Goal: Transaction & Acquisition: Purchase product/service

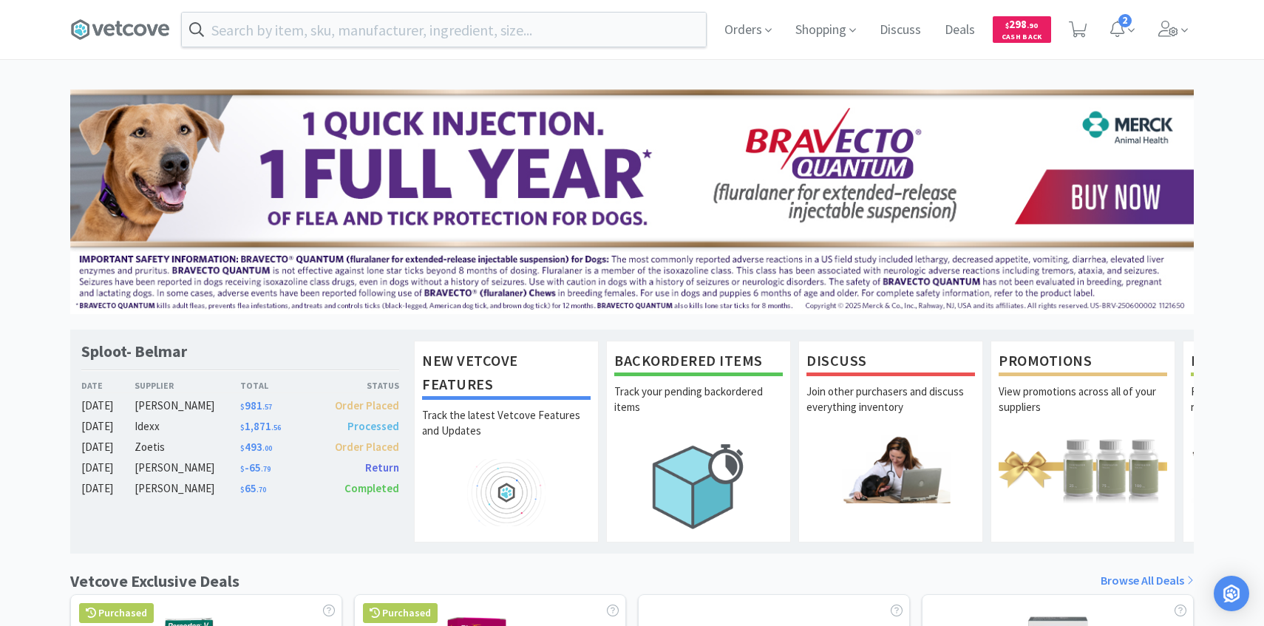
click at [1147, 27] on div "Orders Shopping Discuss Discuss Deals Deals $ 298 . 90 Cash Back 2" at bounding box center [953, 29] width 481 height 59
click at [1161, 52] on span at bounding box center [1173, 29] width 42 height 59
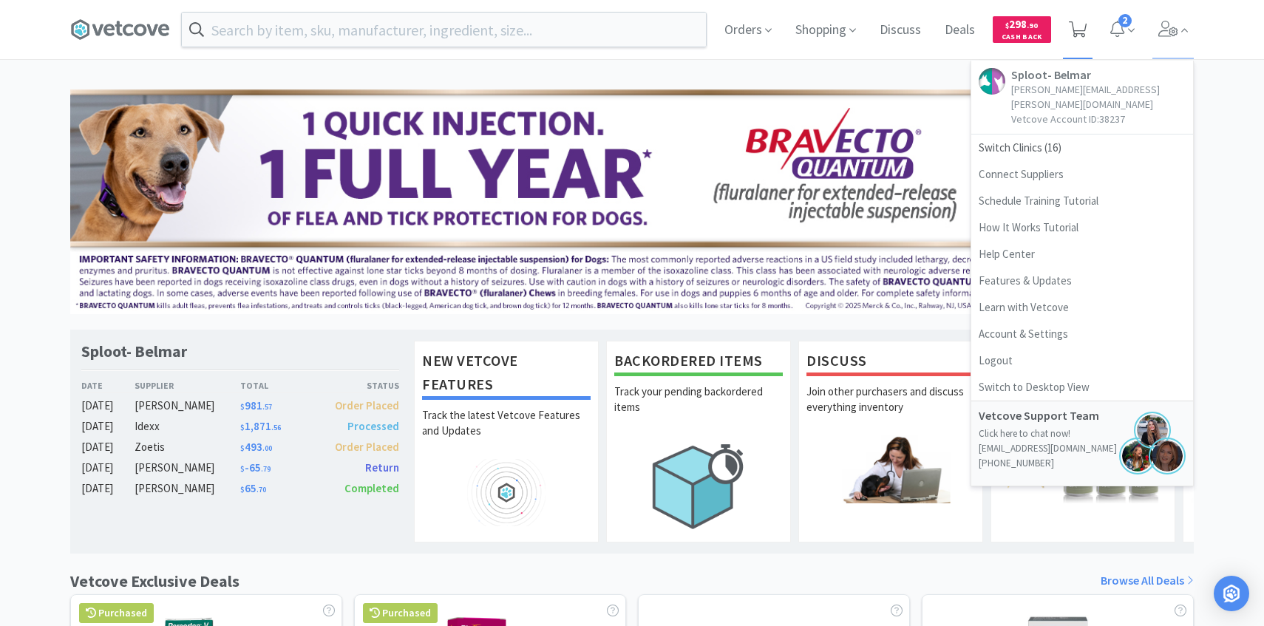
click at [1072, 26] on icon at bounding box center [1078, 29] width 18 height 16
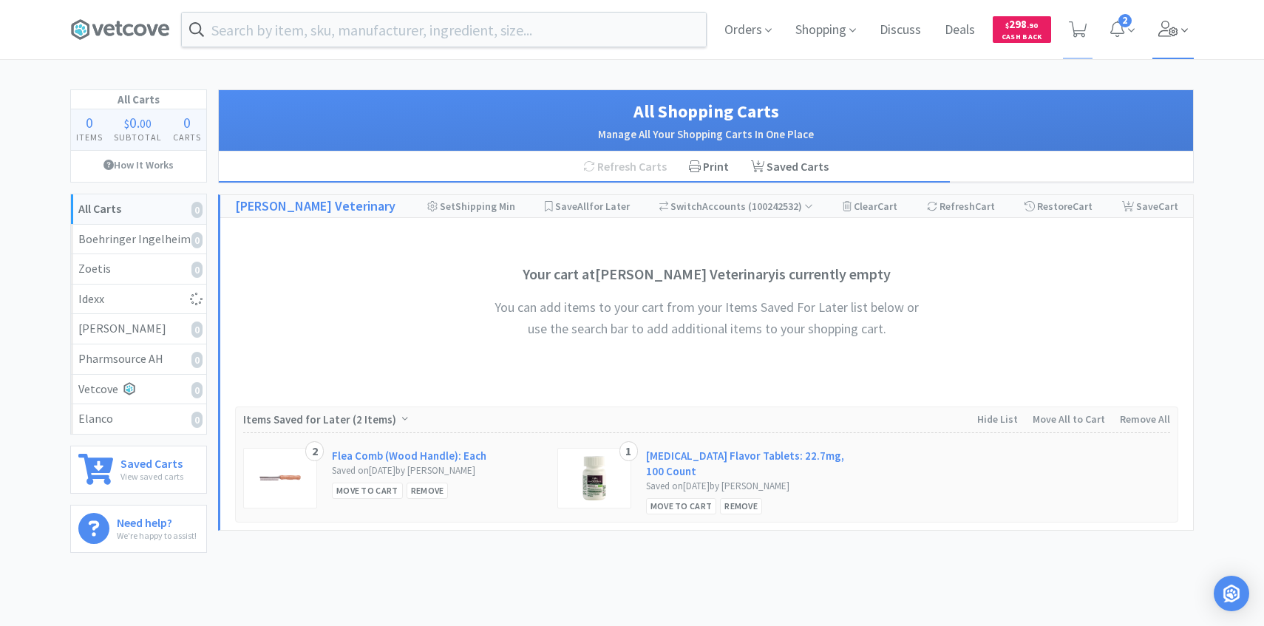
click at [1166, 52] on span at bounding box center [1173, 29] width 42 height 59
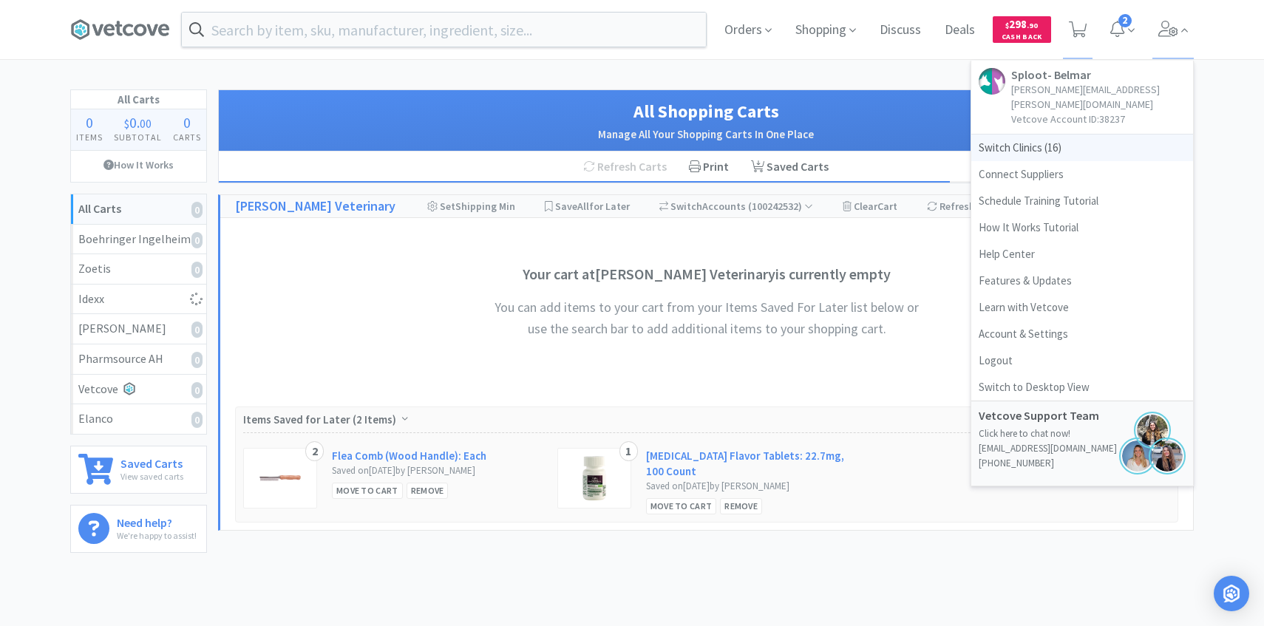
click at [1090, 137] on span "Switch Clinics ( 16 )" at bounding box center [1082, 148] width 222 height 27
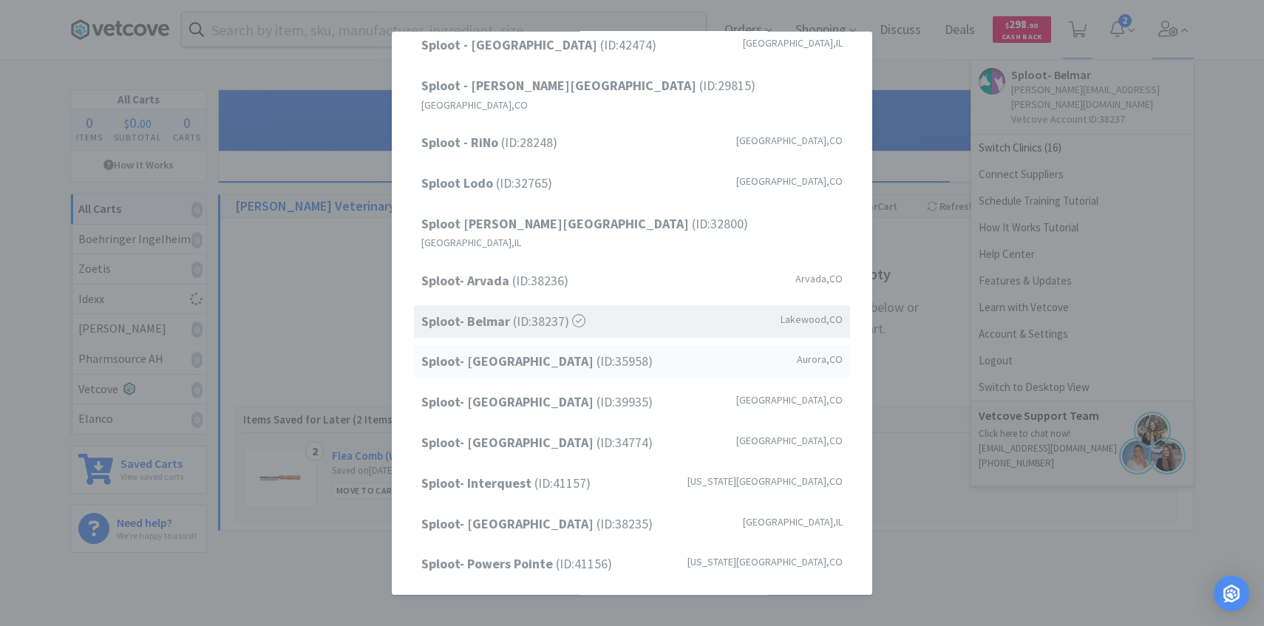
scroll to position [189, 0]
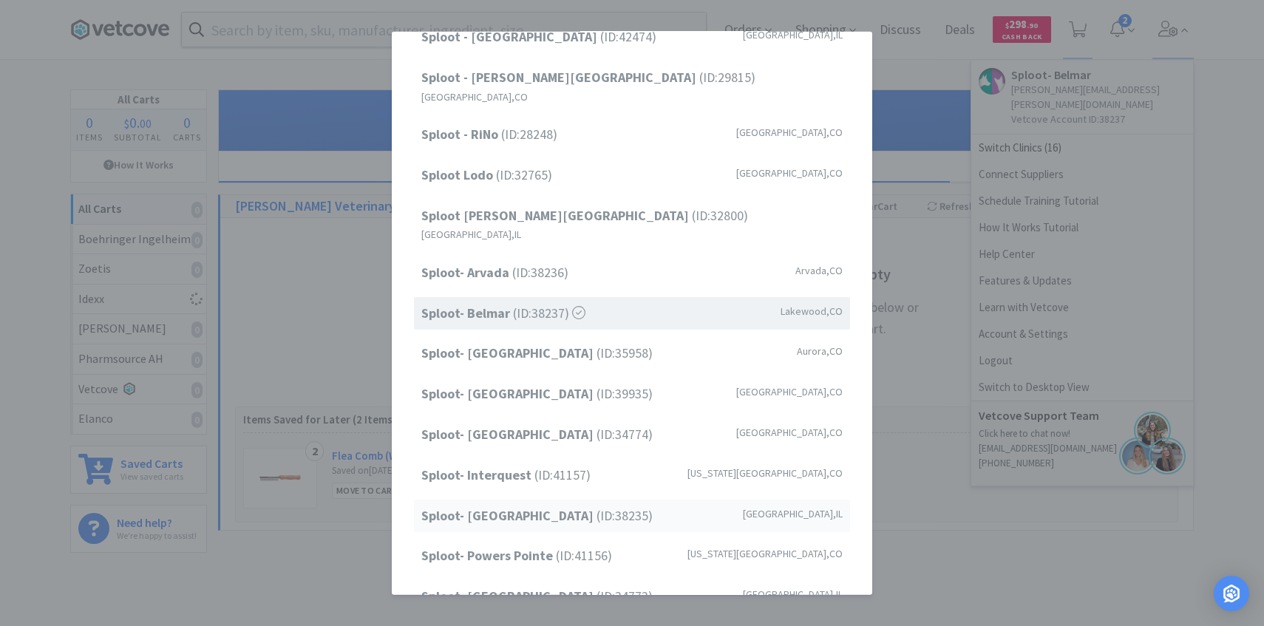
click at [563, 505] on span "Sploot- [GEOGRAPHIC_DATA] (ID: 38235 )" at bounding box center [536, 515] width 231 height 21
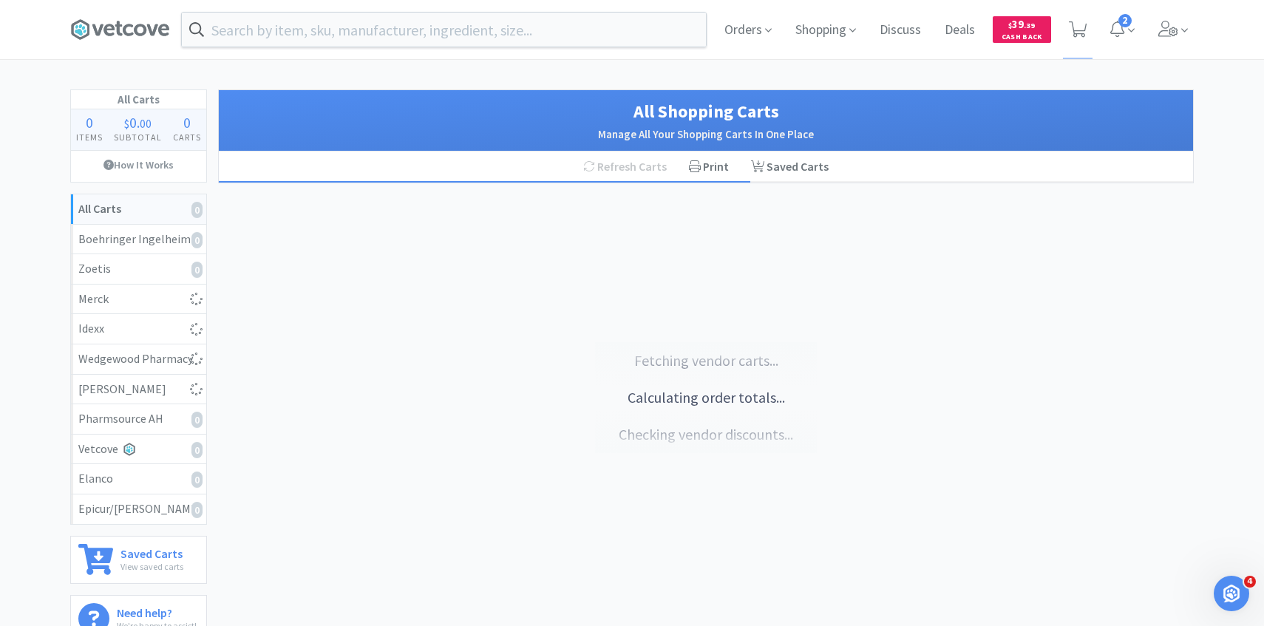
select select "1"
select select "2"
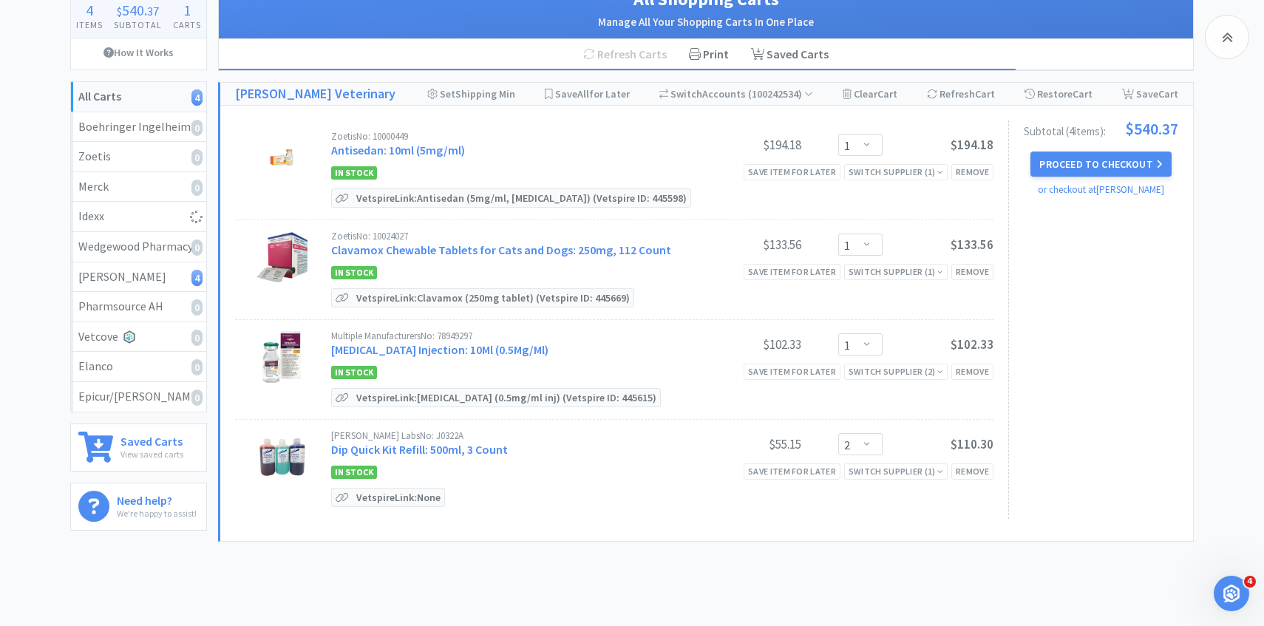
scroll to position [75, 0]
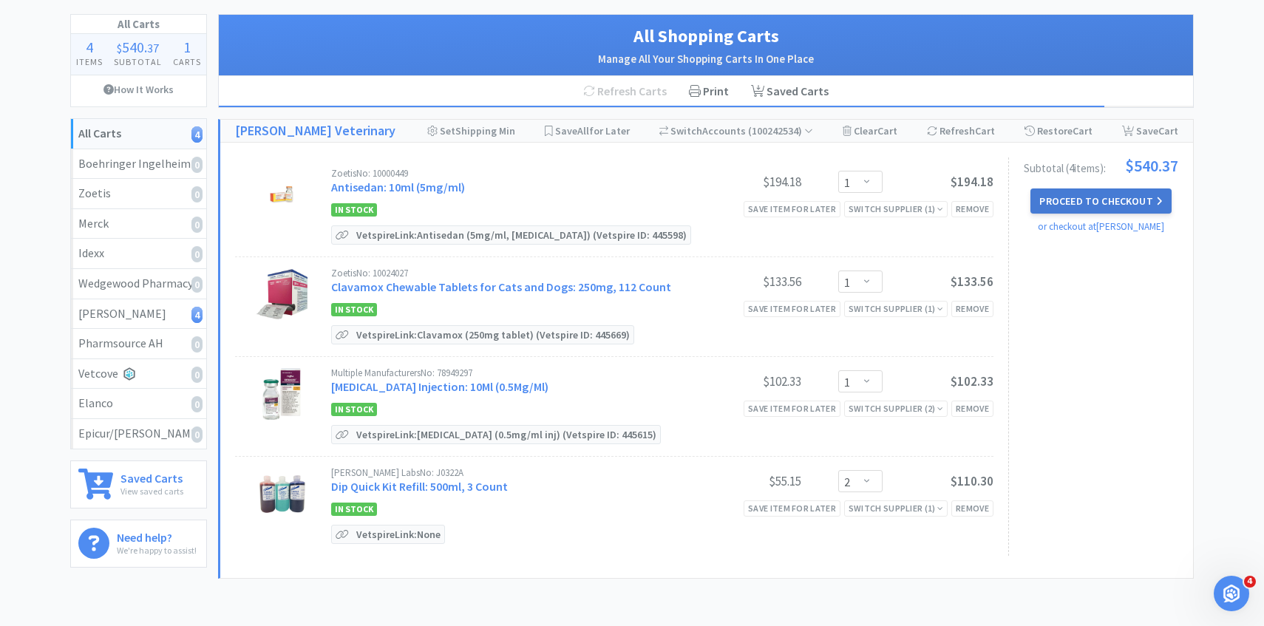
click at [1115, 206] on button "Proceed to Checkout" at bounding box center [1100, 201] width 140 height 25
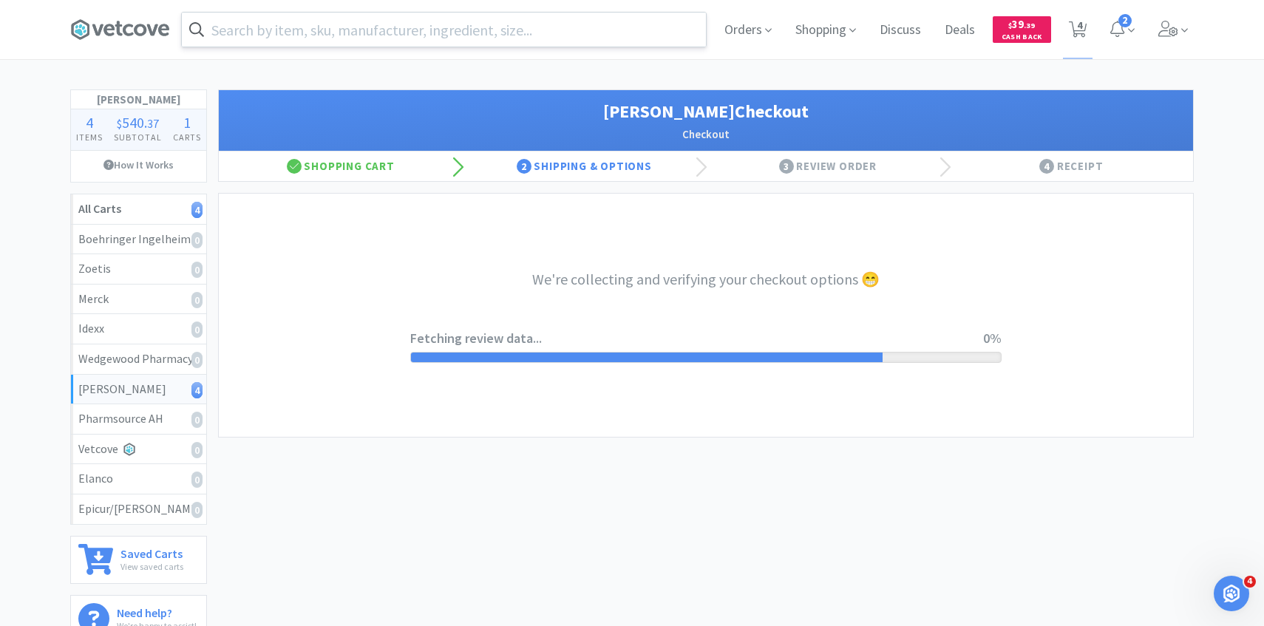
select select "1"
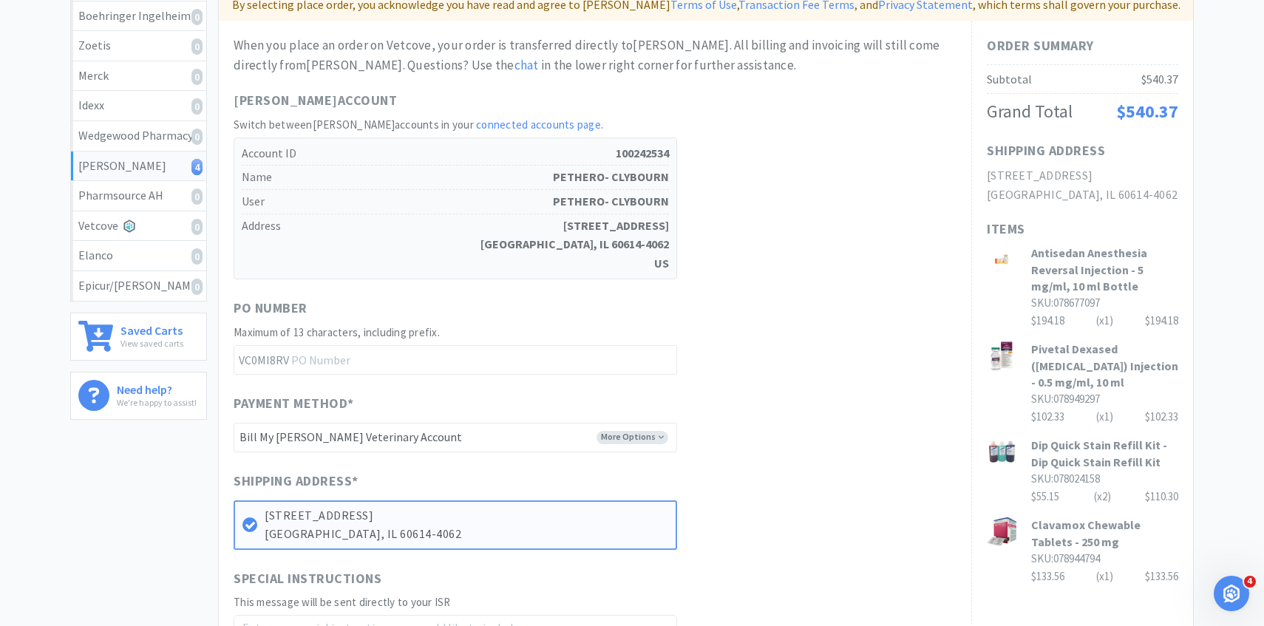
scroll to position [500, 0]
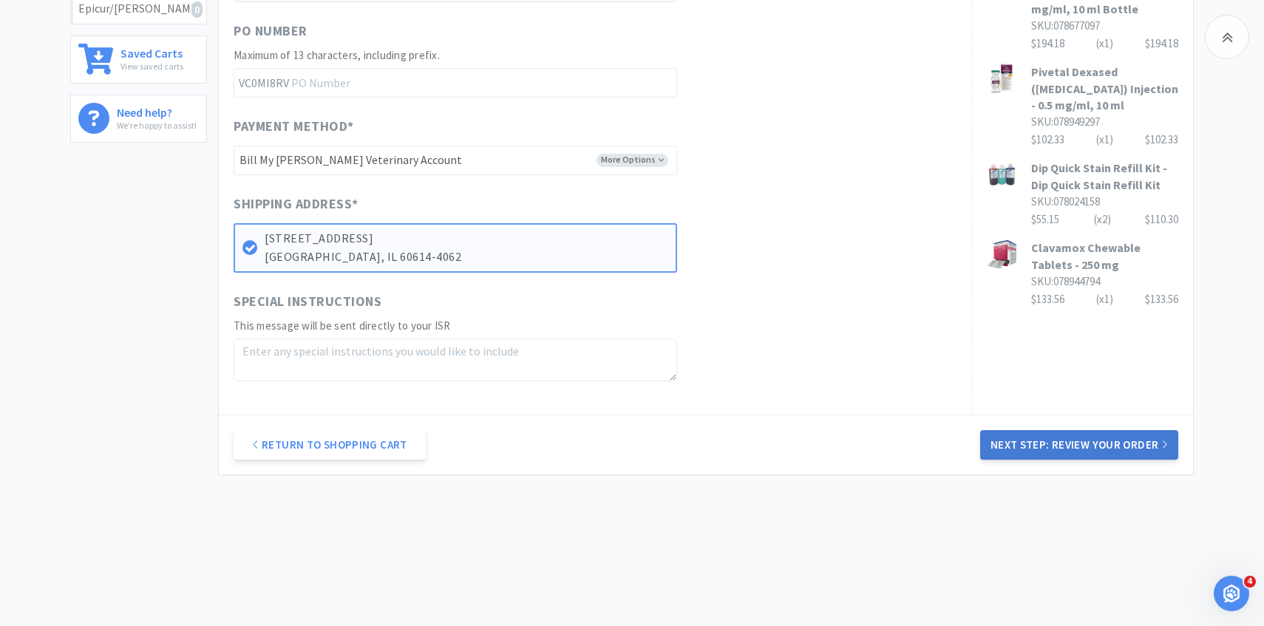
click at [1077, 446] on button "Next Step: Review Your Order" at bounding box center [1079, 445] width 198 height 30
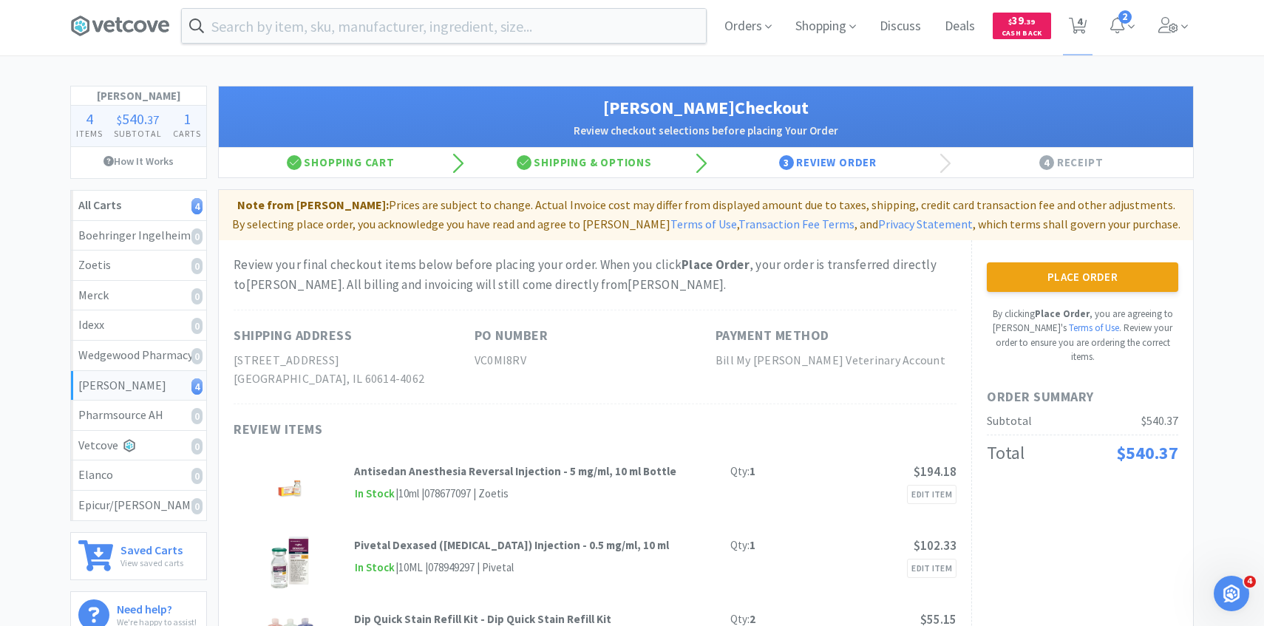
scroll to position [0, 0]
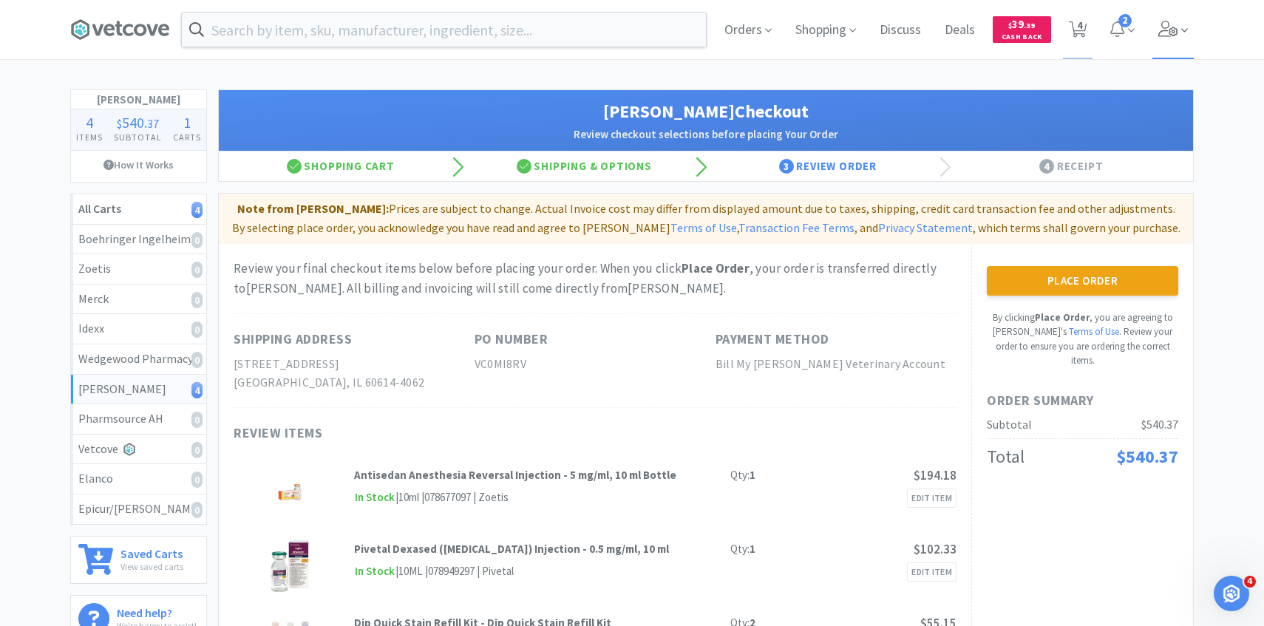
click at [1162, 47] on span at bounding box center [1173, 29] width 42 height 59
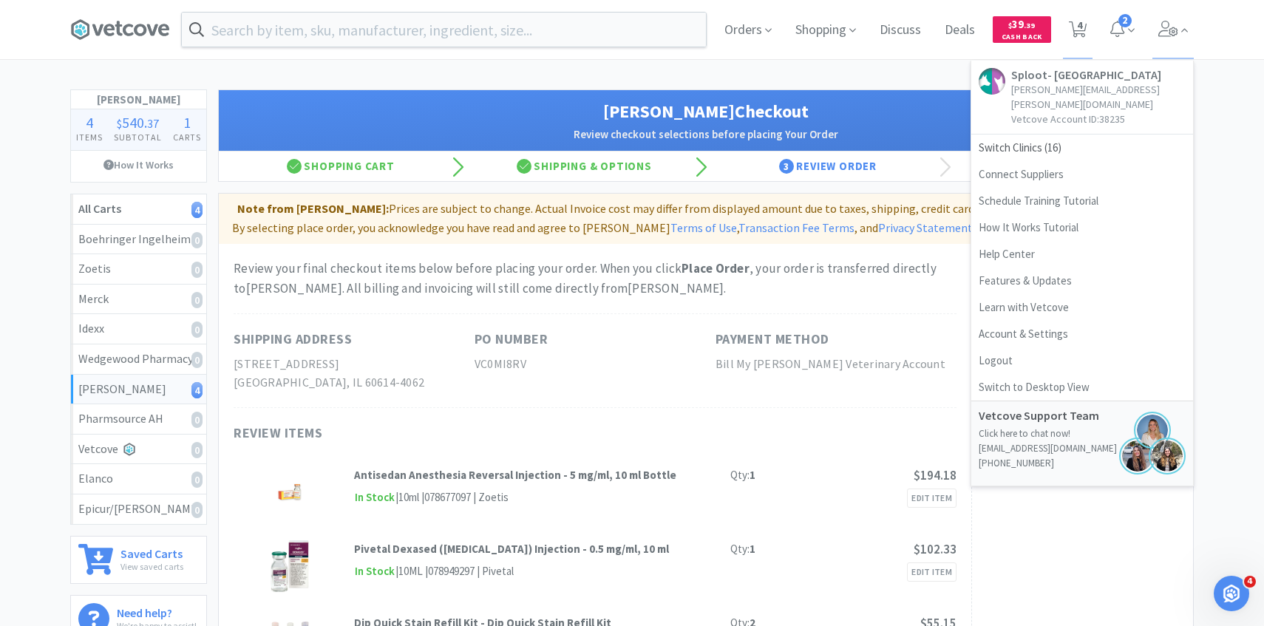
click at [846, 84] on div "Orders Shopping Discuss Discuss Deals Deals $ 39 . 39 Cash Back 4 4 2 Sploot- […" at bounding box center [632, 426] width 1264 height 852
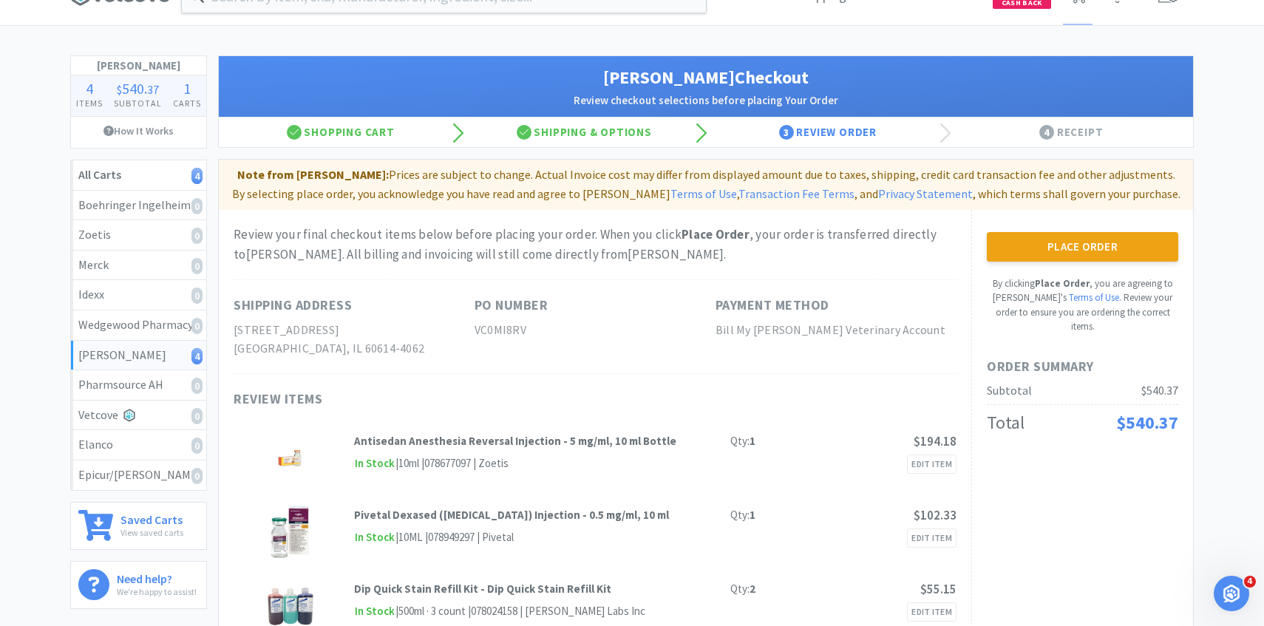
scroll to position [3, 0]
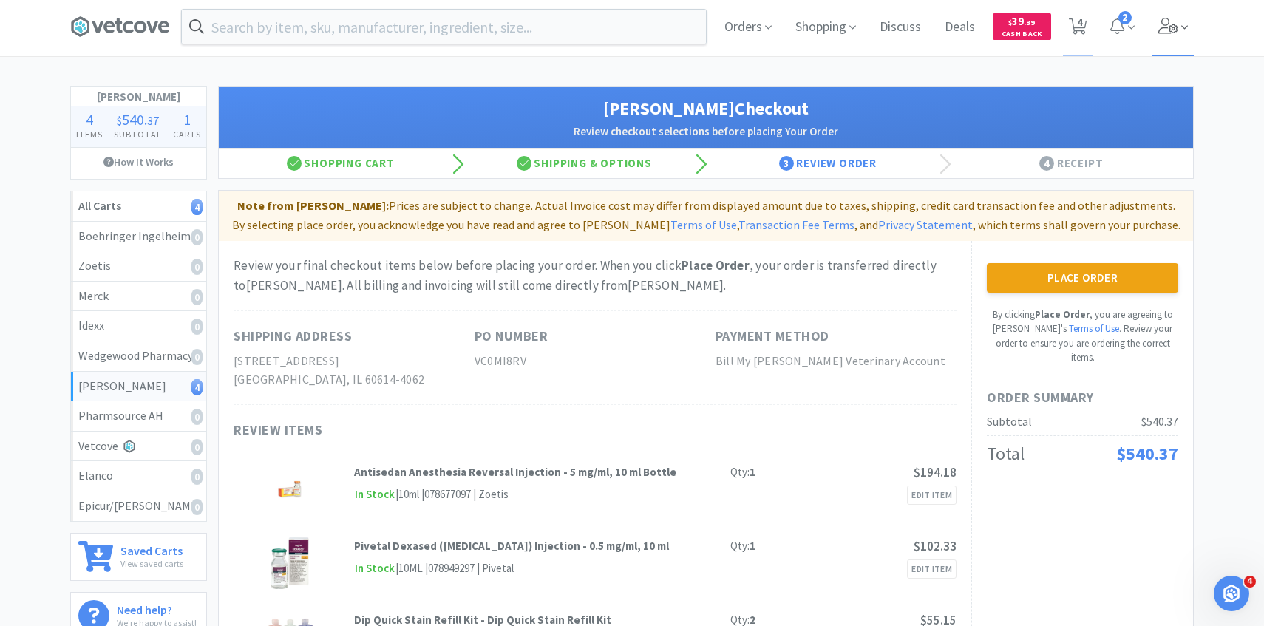
click at [1167, 19] on icon at bounding box center [1168, 26] width 21 height 16
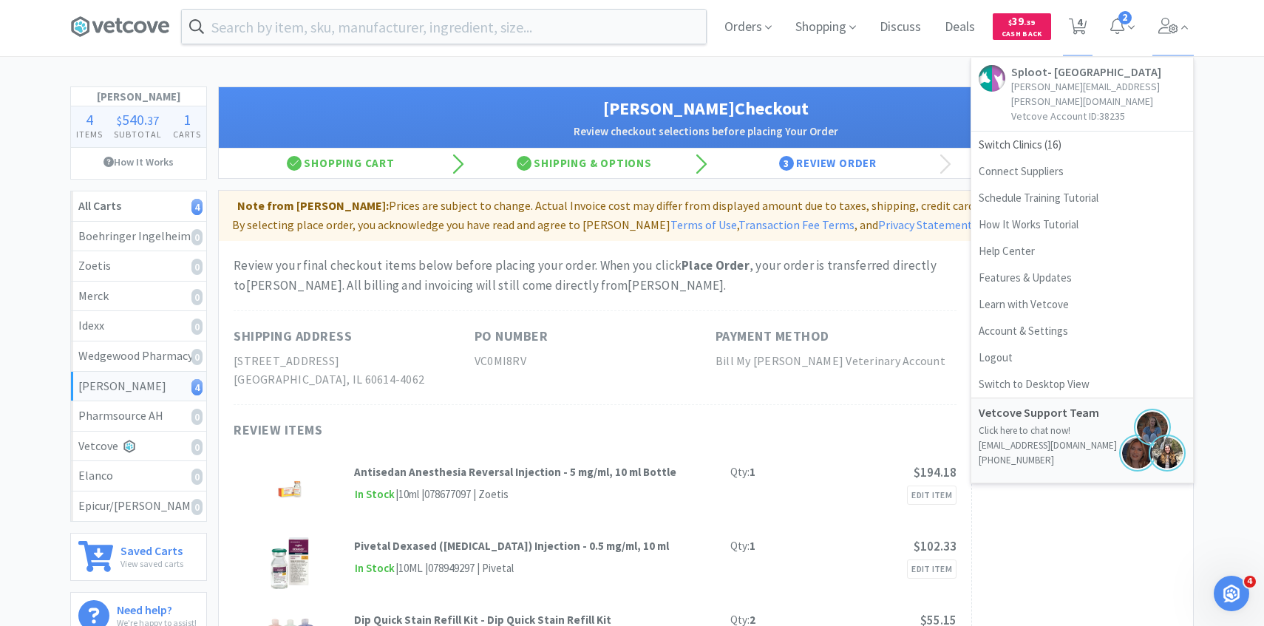
click at [869, 271] on div "Review your final checkout items below before placing your order. When you clic…" at bounding box center [595, 276] width 723 height 40
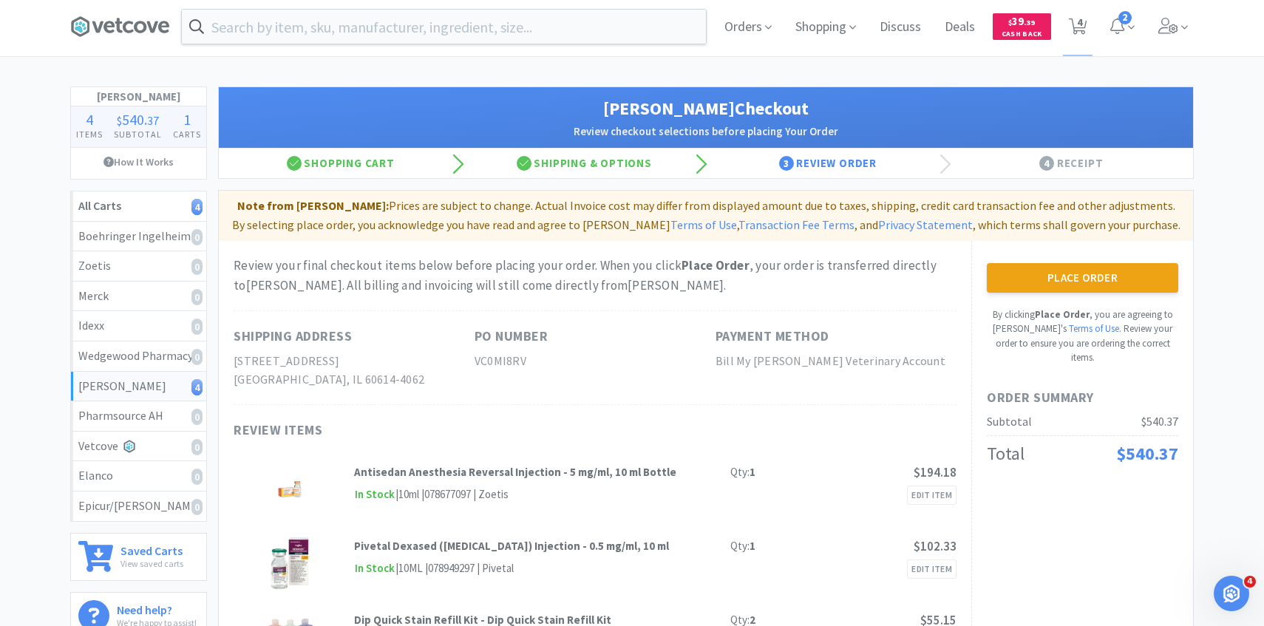
click at [1052, 278] on button "Place Order" at bounding box center [1082, 278] width 191 height 30
